Goal: Information Seeking & Learning: Learn about a topic

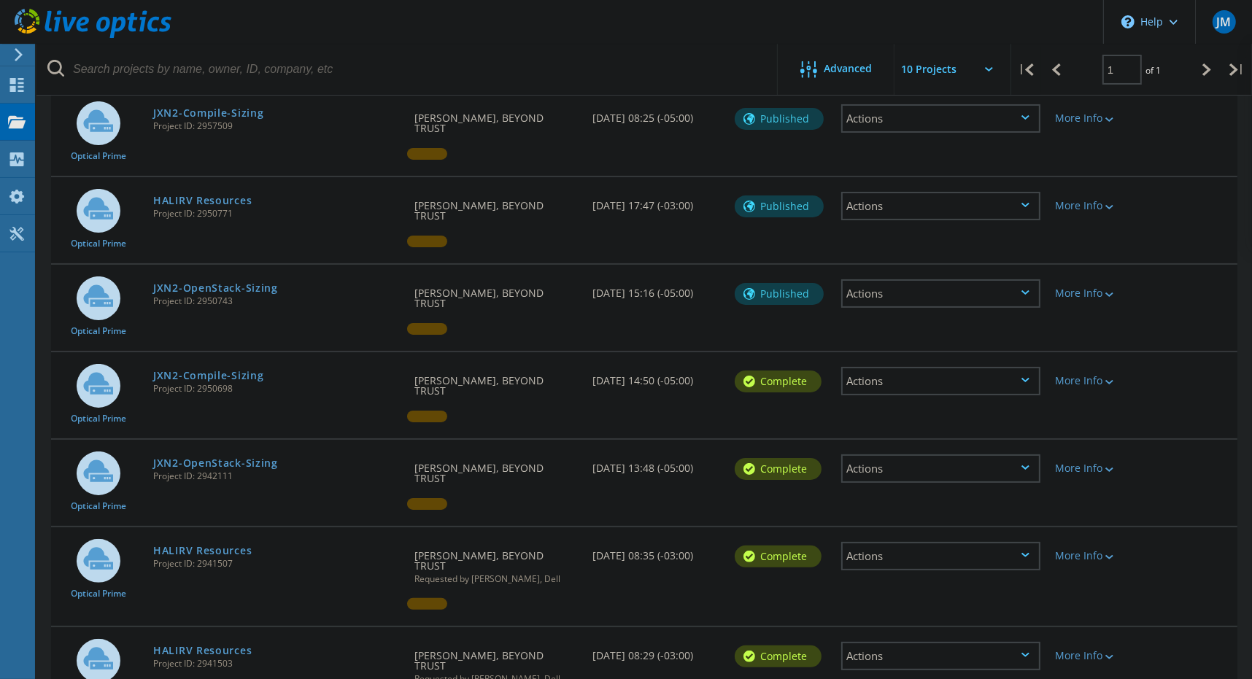
scroll to position [212, 0]
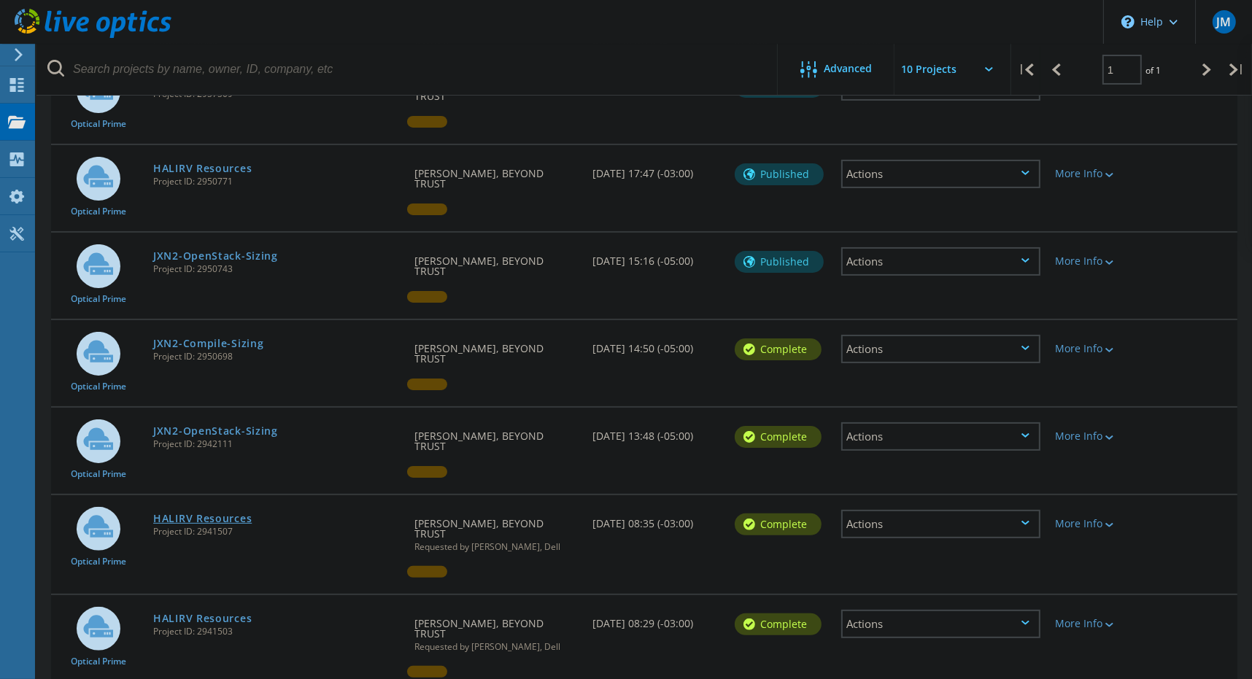
click at [182, 514] on link "HALIRV Resources" at bounding box center [202, 519] width 99 height 10
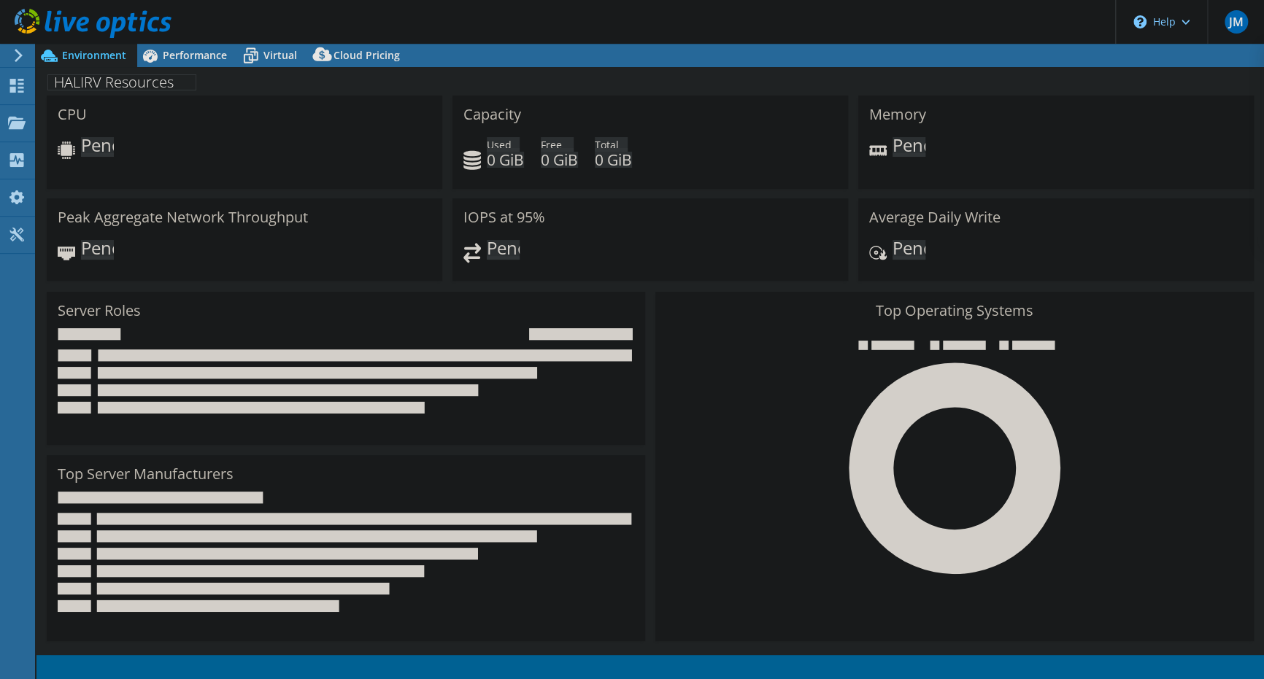
select select "USD"
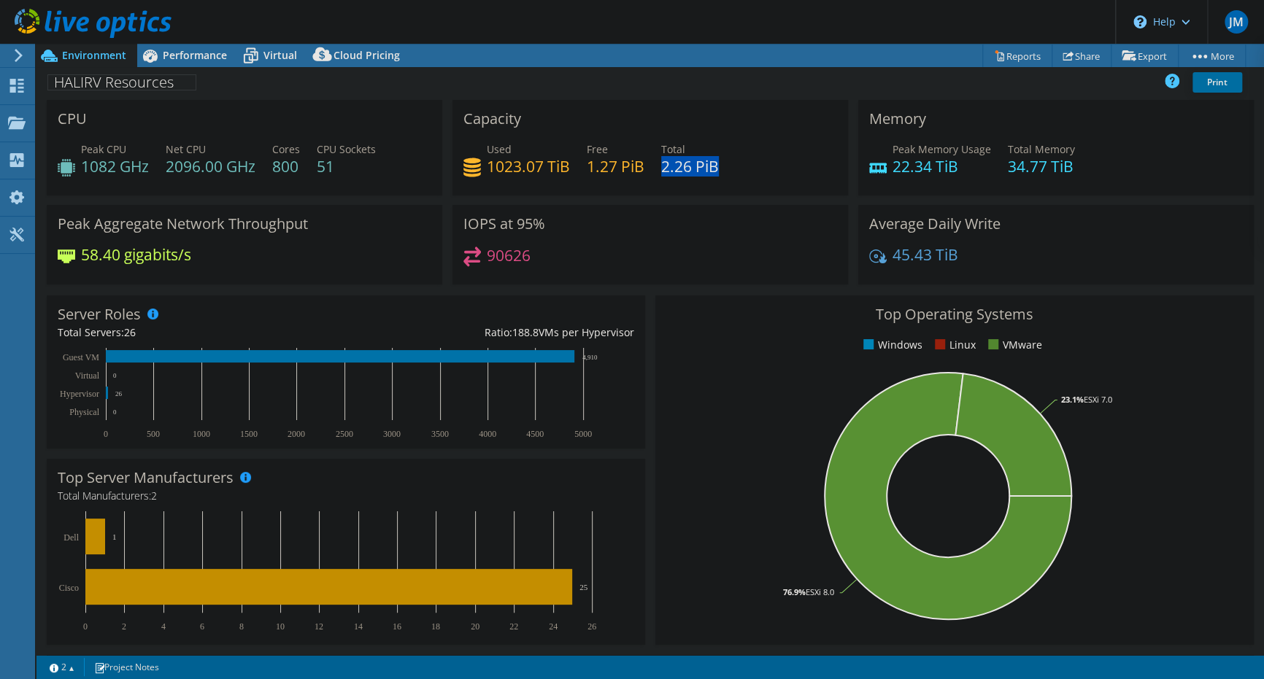
drag, startPoint x: 659, startPoint y: 165, endPoint x: 712, endPoint y: 171, distance: 52.9
click at [712, 171] on h4 "2.26 PiB" at bounding box center [690, 166] width 58 height 16
drag, startPoint x: 712, startPoint y: 171, endPoint x: 661, endPoint y: 220, distance: 70.2
click at [661, 220] on div "IOPS at 95% 90626" at bounding box center [650, 245] width 396 height 80
drag, startPoint x: 484, startPoint y: 166, endPoint x: 563, endPoint y: 166, distance: 79.5
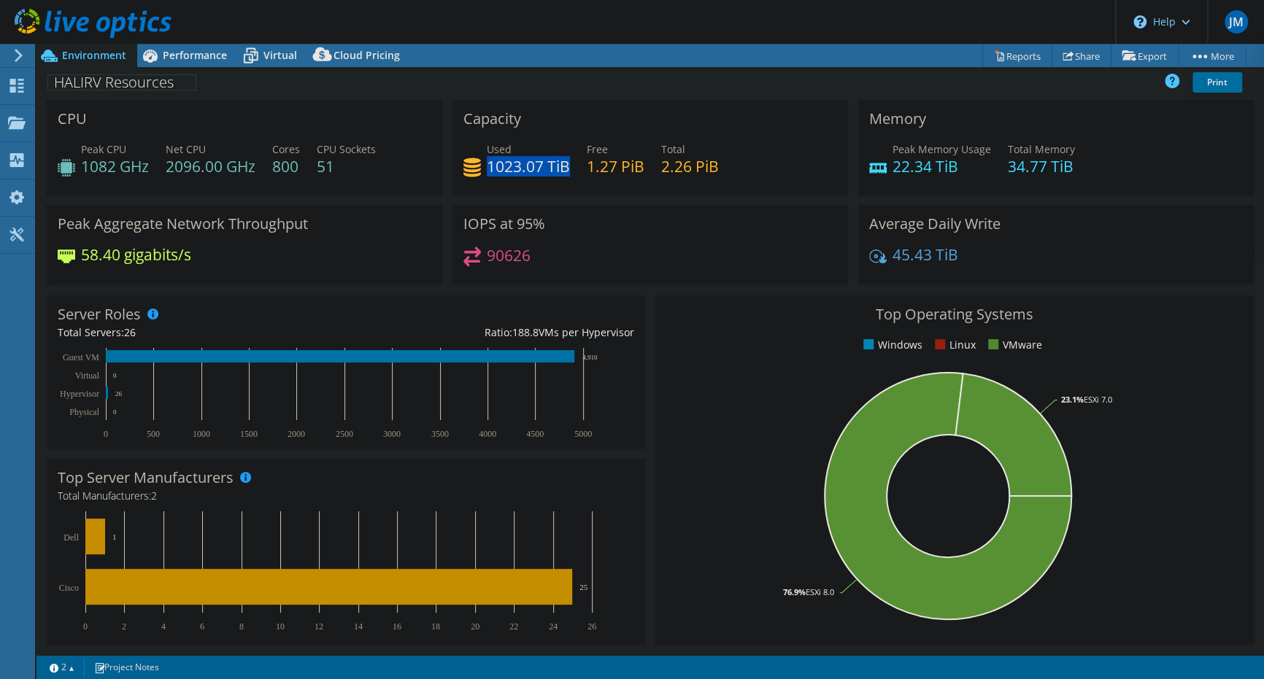
click at [563, 166] on h4 "1023.07 TiB" at bounding box center [528, 166] width 83 height 16
copy h4 "1023.07 TiB"
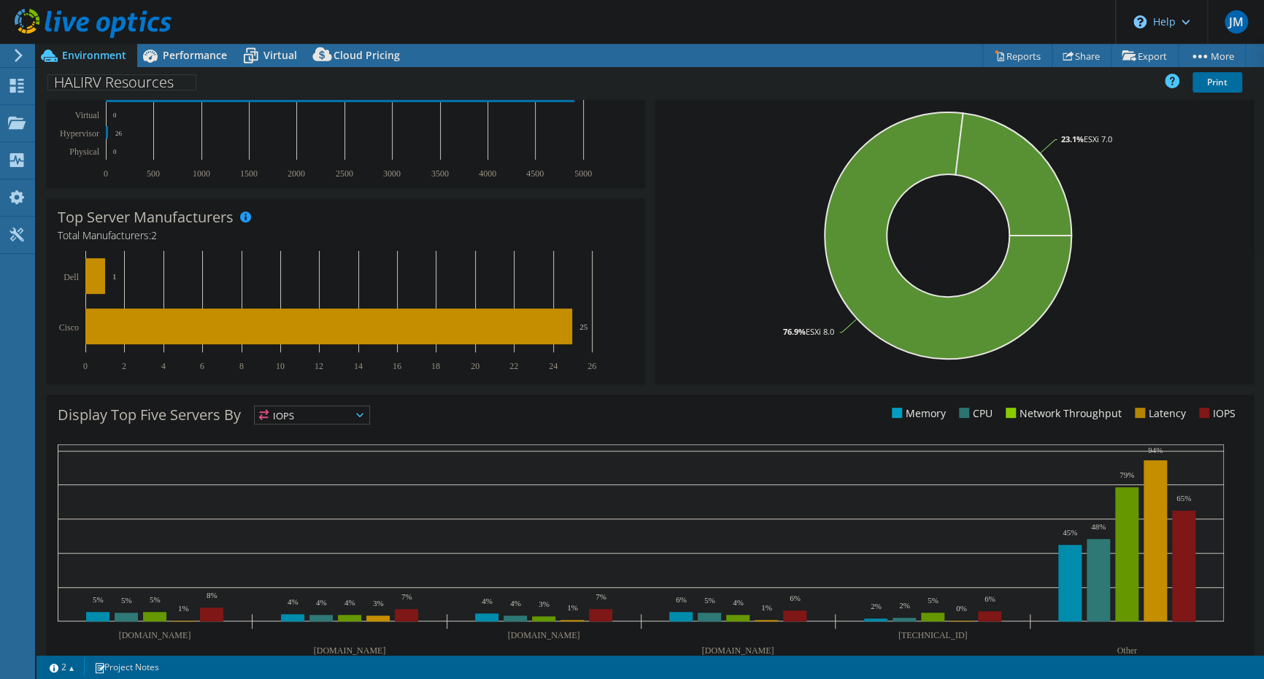
scroll to position [294, 0]
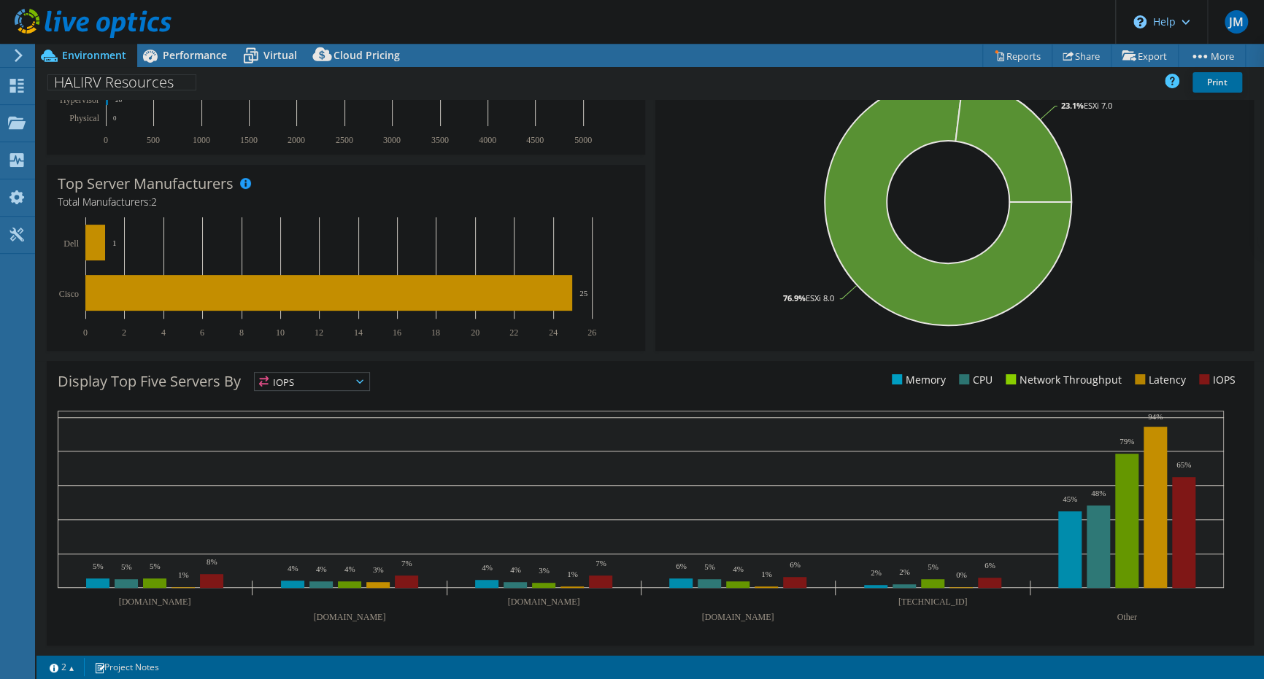
click at [320, 386] on span "IOPS" at bounding box center [312, 382] width 115 height 18
click at [297, 433] on li "CPU" at bounding box center [312, 441] width 115 height 20
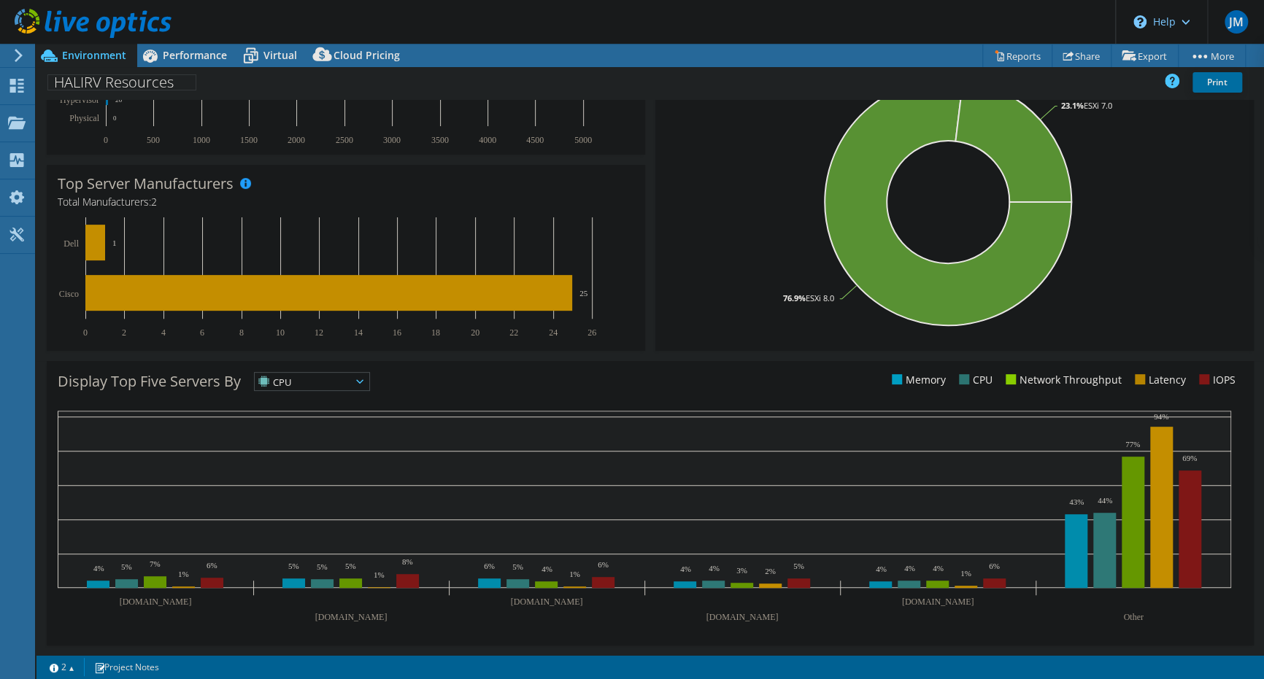
click at [295, 377] on span "CPU" at bounding box center [303, 382] width 96 height 18
click at [301, 463] on li "Network Throughput" at bounding box center [312, 462] width 115 height 20
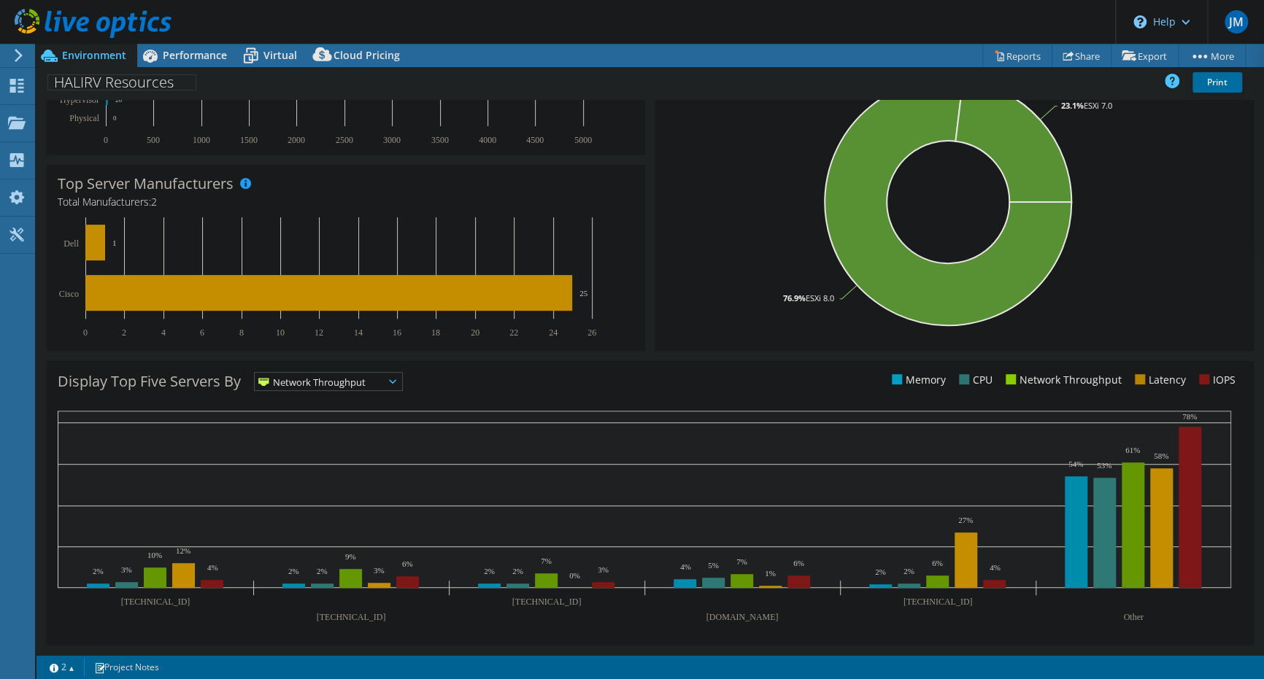
scroll to position [0, 0]
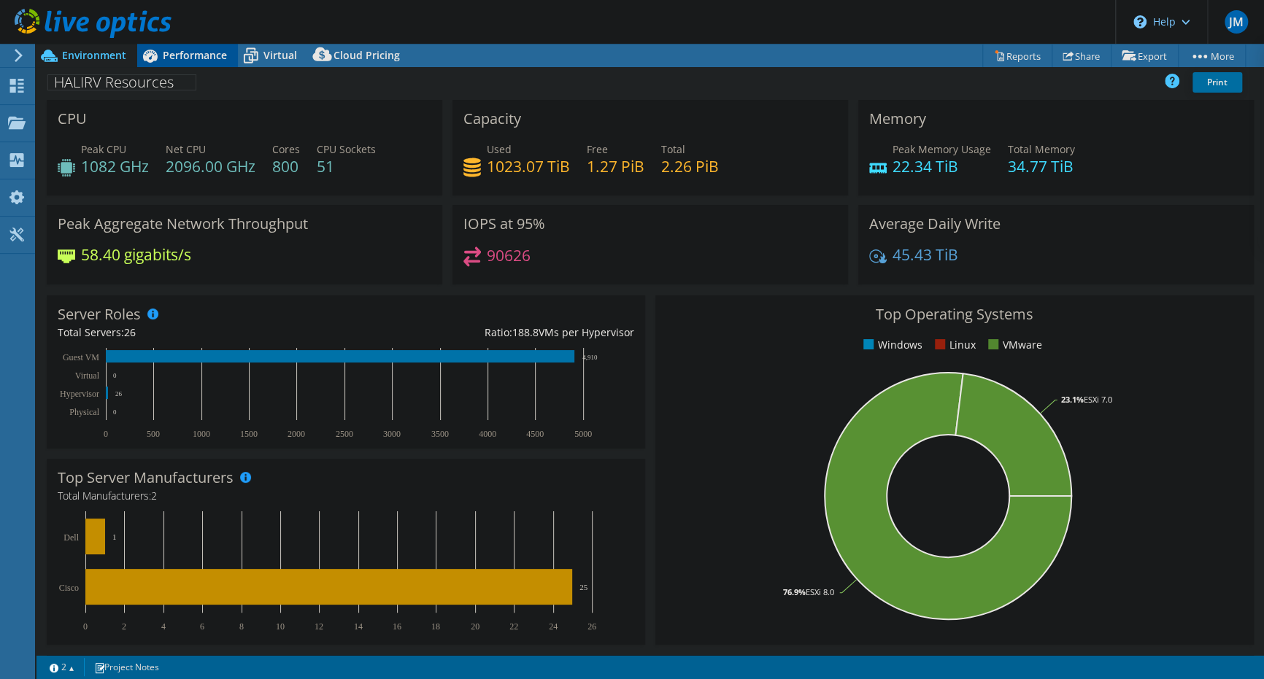
click at [198, 52] on span "Performance" at bounding box center [195, 55] width 64 height 14
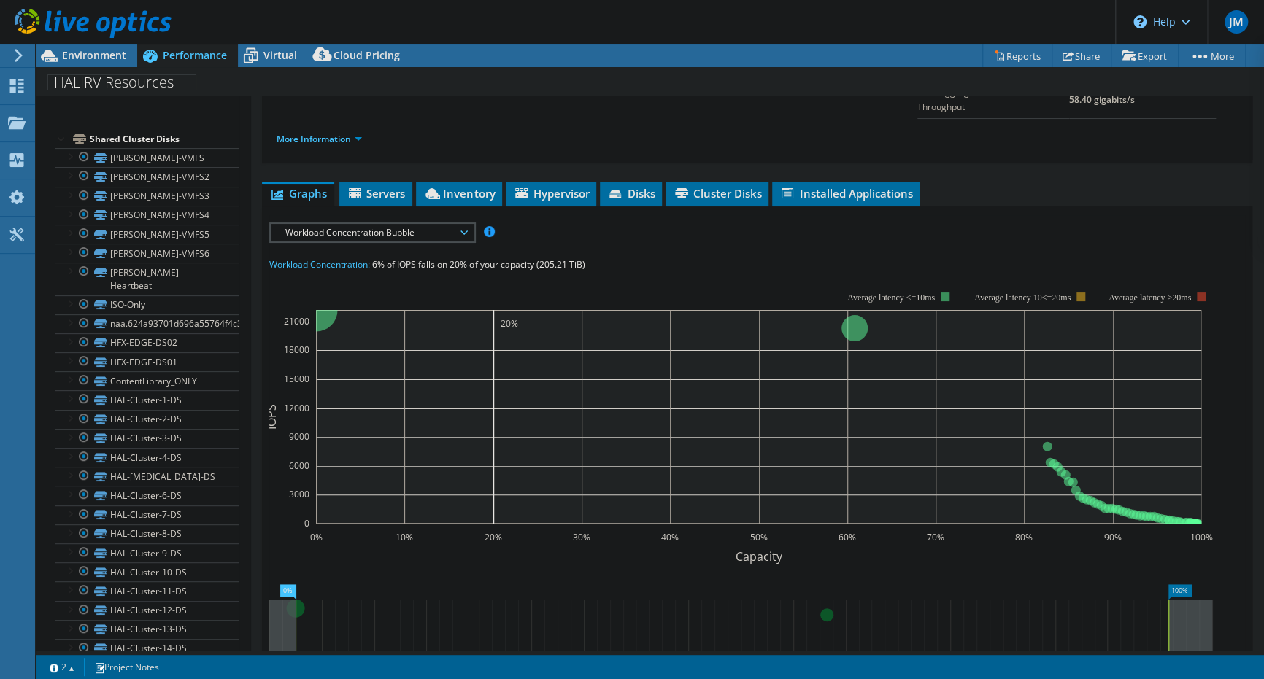
scroll to position [292, 0]
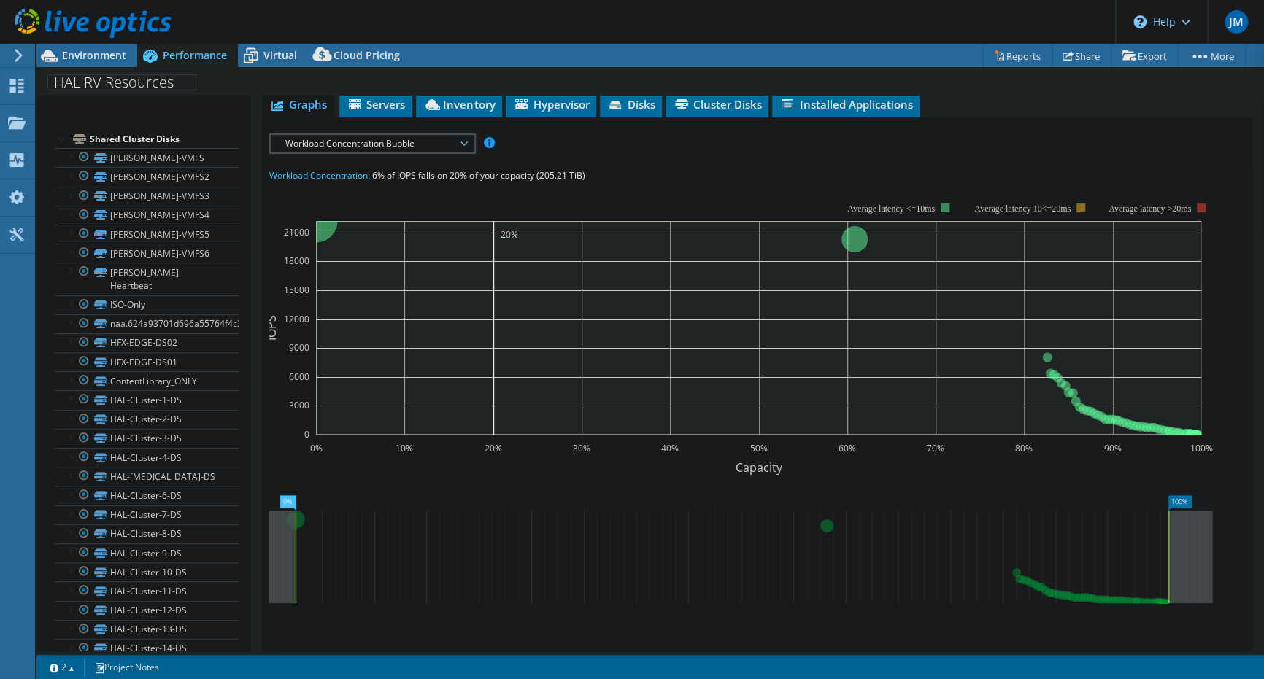
click at [374, 135] on span "Workload Concentration Bubble" at bounding box center [372, 144] width 188 height 18
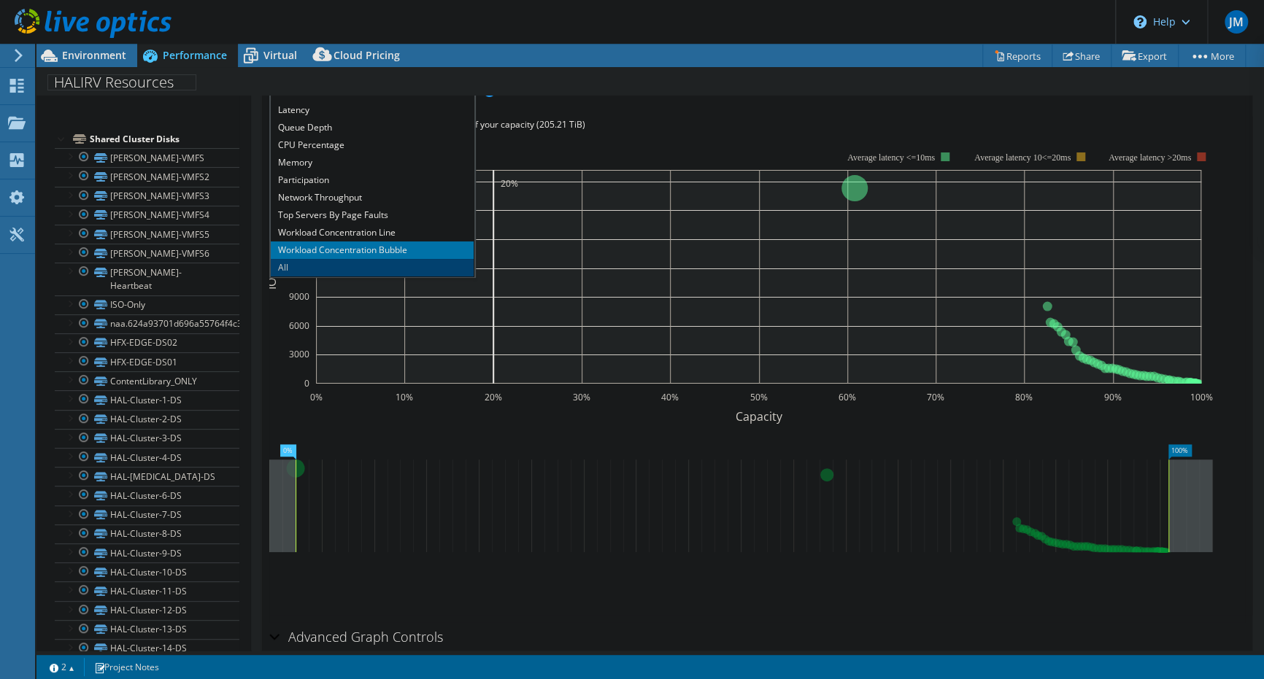
scroll to position [364, 0]
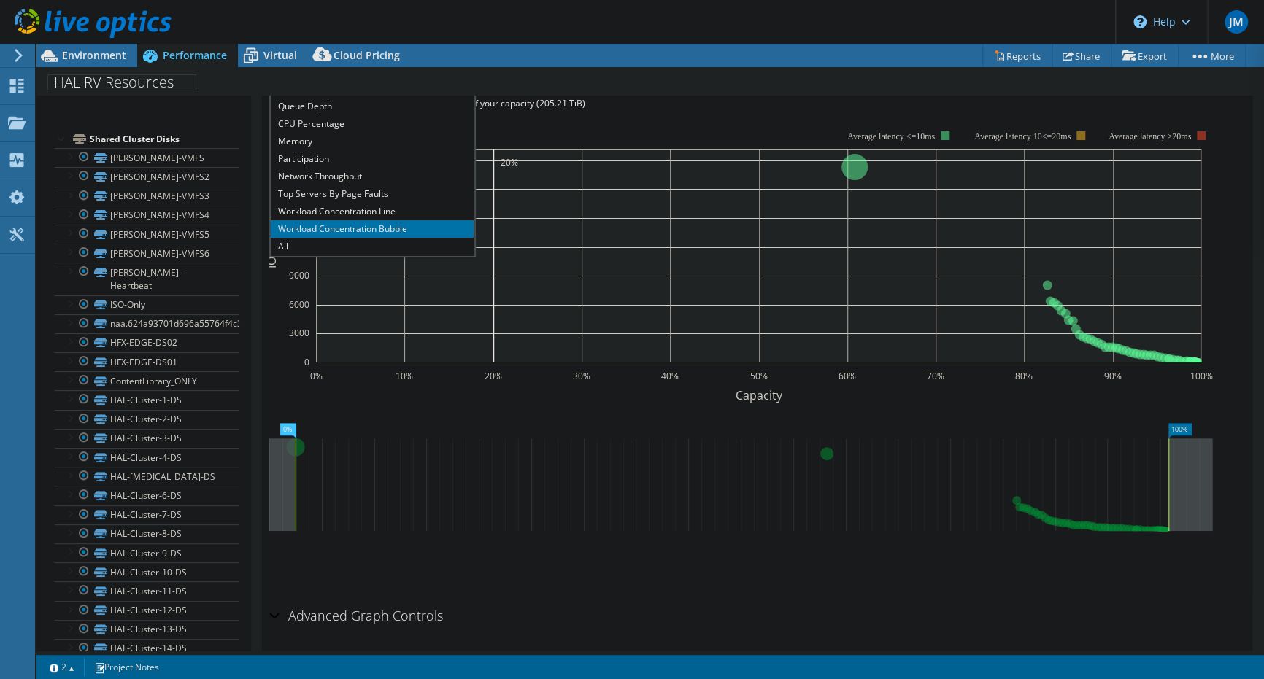
click at [614, 601] on div "Advanced Graph Controls" at bounding box center [757, 616] width 976 height 31
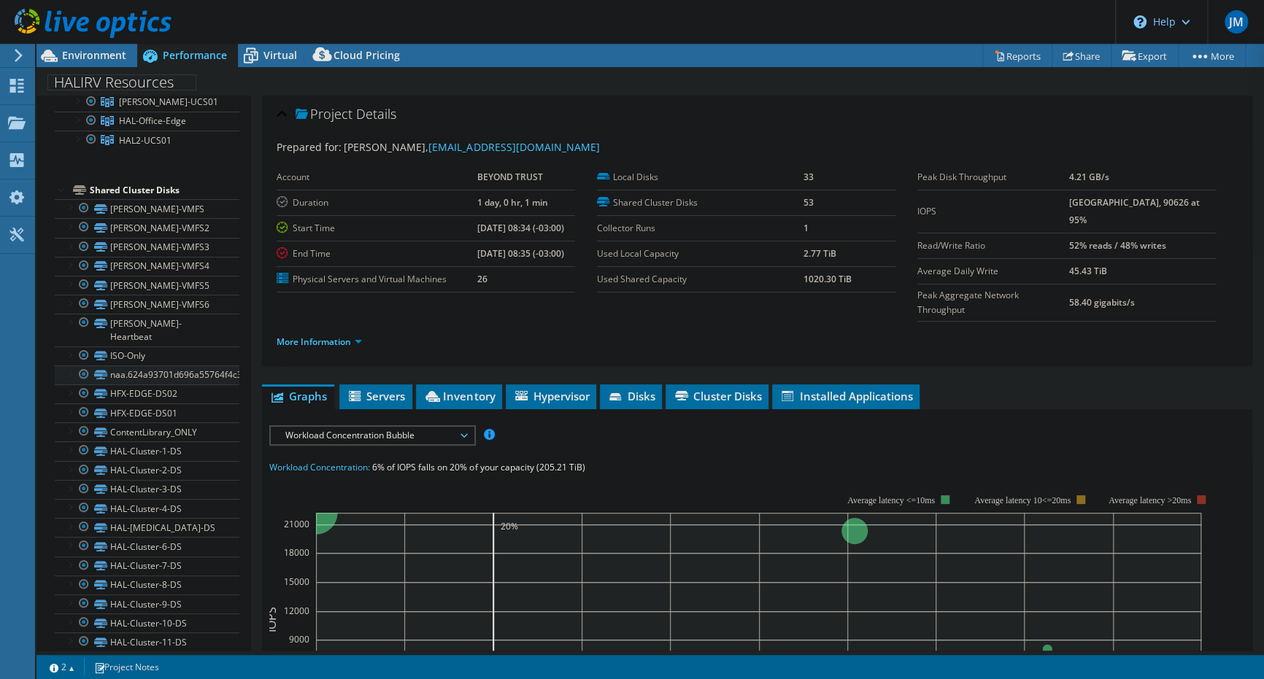
scroll to position [146, 0]
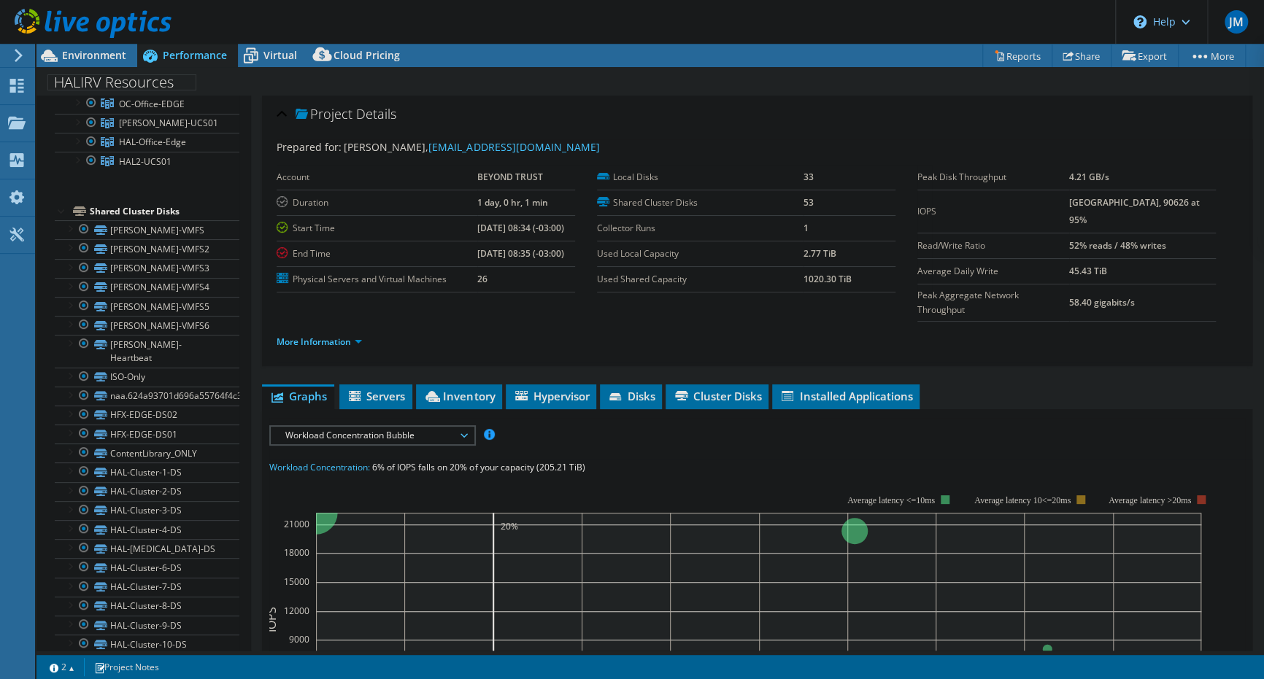
drag, startPoint x: 792, startPoint y: 278, endPoint x: 844, endPoint y: 281, distance: 52.6
click at [844, 281] on tr "Used Shared Capacity 1020.30 TiB" at bounding box center [746, 279] width 298 height 26
